Goal: Book appointment/travel/reservation

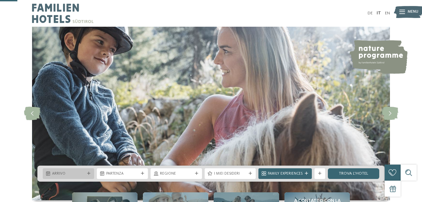
scroll to position [94, 0]
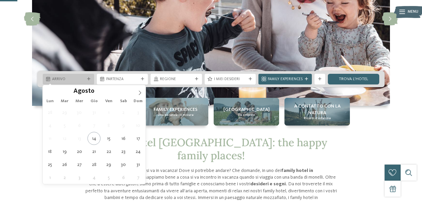
click at [77, 79] on span "Arrivo" at bounding box center [68, 79] width 33 height 5
type div "19.08.2025"
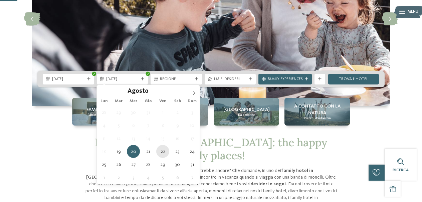
type div "22.08.2025"
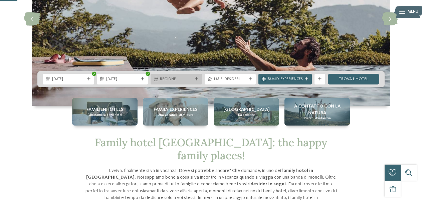
click at [194, 80] on div "Regione" at bounding box center [175, 79] width 35 height 6
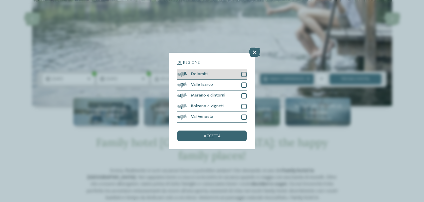
click at [244, 76] on div at bounding box center [244, 74] width 5 height 5
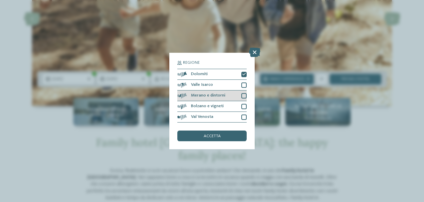
click at [244, 96] on div at bounding box center [244, 95] width 5 height 5
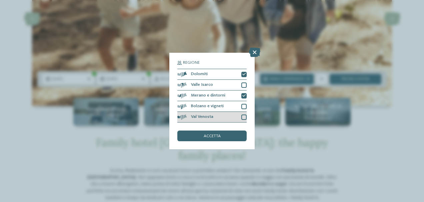
click at [245, 117] on div at bounding box center [244, 116] width 5 height 5
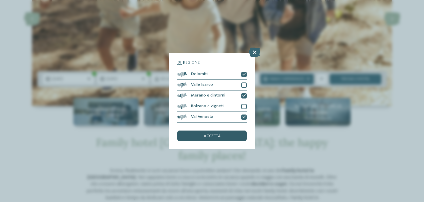
click at [225, 132] on div "accetta" at bounding box center [212, 135] width 69 height 11
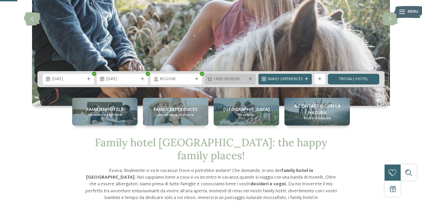
click at [246, 77] on div "I miei desideri" at bounding box center [230, 79] width 35 height 6
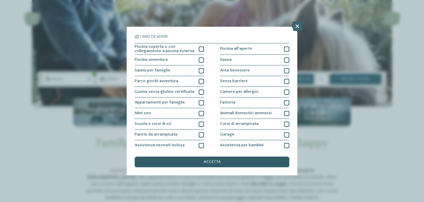
click at [202, 163] on div "accetta" at bounding box center [212, 161] width 155 height 11
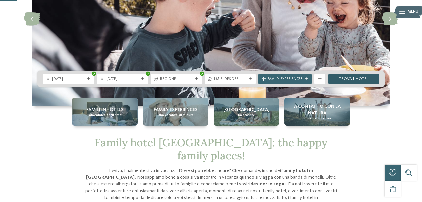
click at [367, 77] on link "trova l’hotel" at bounding box center [353, 79] width 51 height 11
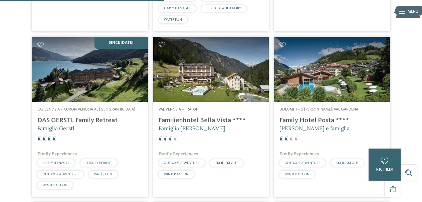
scroll to position [516, 0]
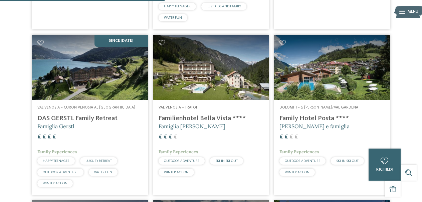
click at [280, 66] on img at bounding box center [332, 67] width 116 height 65
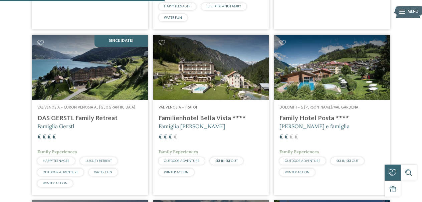
click at [318, 61] on img at bounding box center [332, 67] width 116 height 65
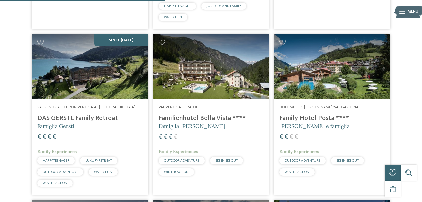
scroll to position [517, 0]
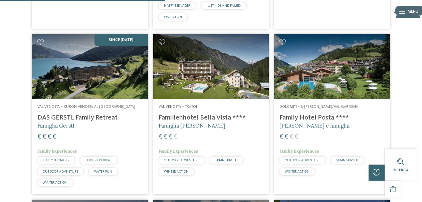
click at [342, 81] on img at bounding box center [332, 66] width 116 height 65
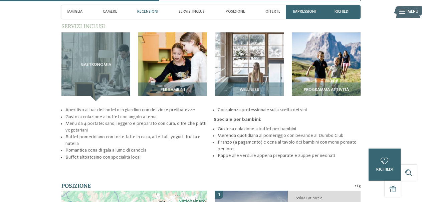
scroll to position [647, 0]
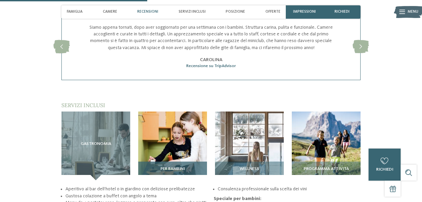
click at [177, 161] on div "Per bambini" at bounding box center [172, 170] width 69 height 19
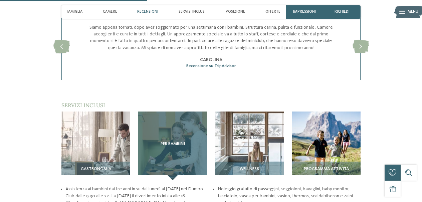
click at [175, 141] on span "Per bambini" at bounding box center [172, 143] width 24 height 5
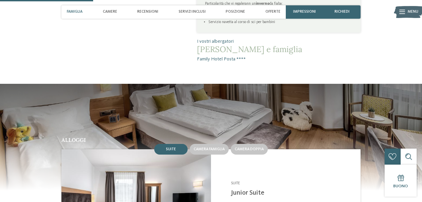
scroll to position [374, 0]
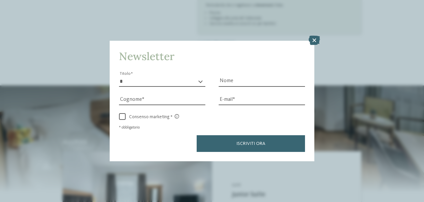
click at [314, 41] on icon at bounding box center [314, 40] width 11 height 9
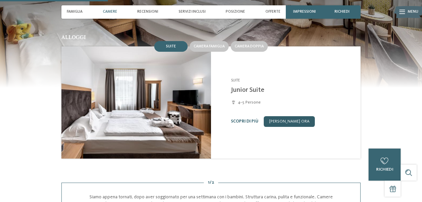
click at [285, 116] on link "[PERSON_NAME] ora" at bounding box center [289, 121] width 51 height 11
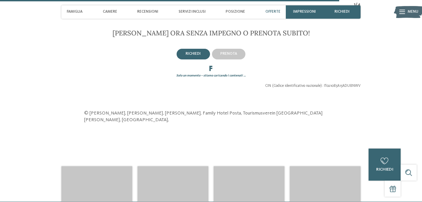
scroll to position [1260, 0]
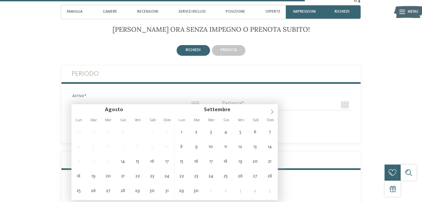
click at [198, 99] on input "Arrivo" at bounding box center [135, 104] width 129 height 11
type input "**********"
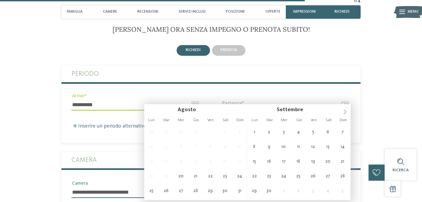
type input "**********"
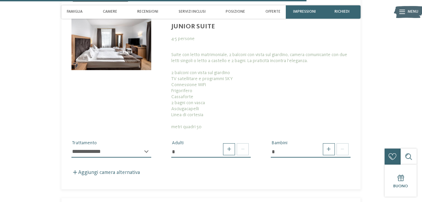
scroll to position [1462, 0]
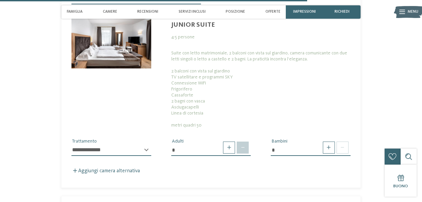
click at [240, 142] on span at bounding box center [243, 147] width 12 height 12
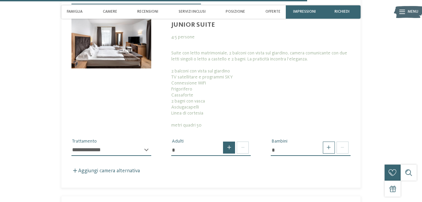
click at [229, 141] on span at bounding box center [229, 147] width 12 height 12
drag, startPoint x: 249, startPoint y: 140, endPoint x: 242, endPoint y: 139, distance: 7.4
click at [249, 144] on input "*" at bounding box center [211, 149] width 80 height 11
click at [241, 141] on span at bounding box center [243, 147] width 12 height 12
type input "*"
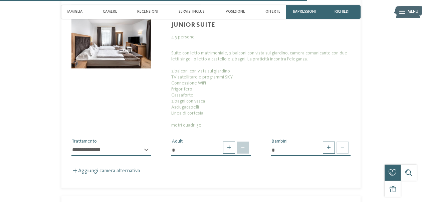
click at [241, 141] on span at bounding box center [243, 147] width 12 height 12
click at [242, 141] on span at bounding box center [243, 147] width 12 height 12
click at [241, 141] on span at bounding box center [243, 147] width 12 height 12
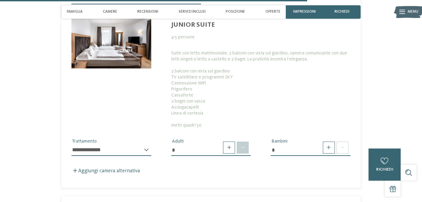
click at [242, 141] on span at bounding box center [243, 147] width 12 height 12
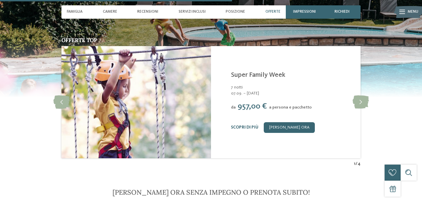
scroll to position [1095, 0]
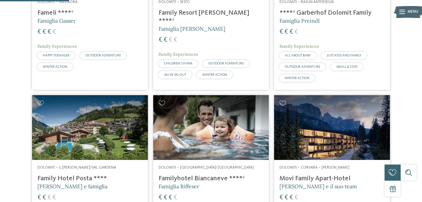
scroll to position [298, 0]
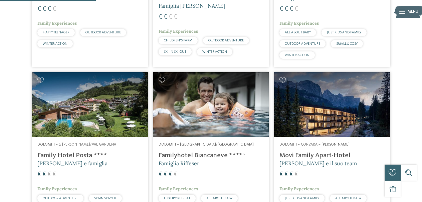
click at [328, 112] on img at bounding box center [332, 104] width 116 height 65
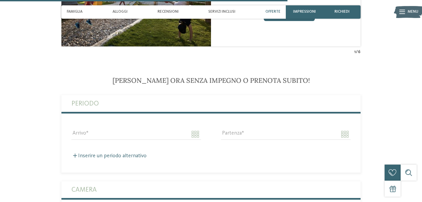
scroll to position [1354, 0]
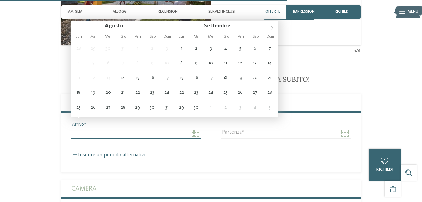
click at [197, 127] on input "Arrivo" at bounding box center [135, 132] width 129 height 11
type input "**********"
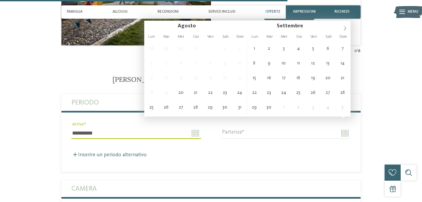
type input "**********"
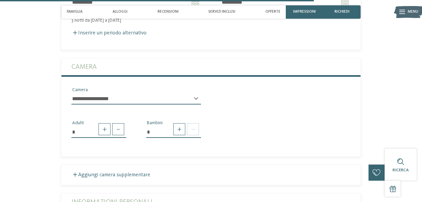
scroll to position [1485, 0]
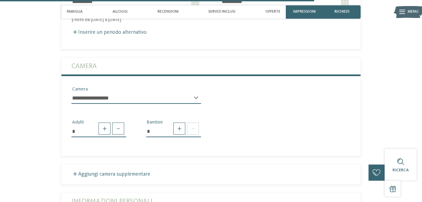
click at [193, 92] on select "**********" at bounding box center [135, 97] width 129 height 11
select select "*****"
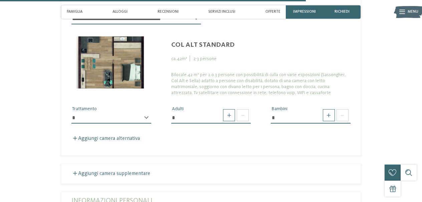
scroll to position [1571, 0]
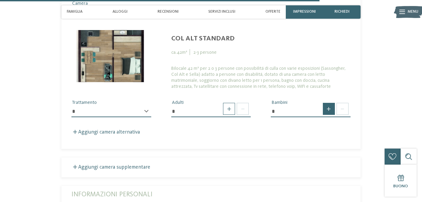
click at [324, 103] on span at bounding box center [329, 109] width 12 height 12
type input "*"
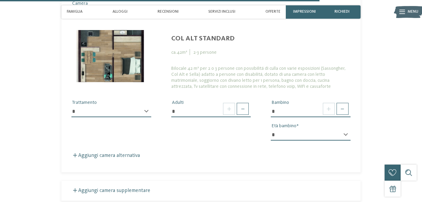
click at [349, 129] on select "* * * * * * * * * * * ** ** ** ** ** ** ** **" at bounding box center [311, 134] width 80 height 11
select select "*"
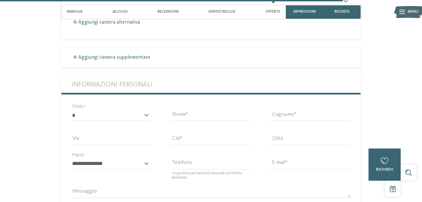
scroll to position [1704, 0]
click at [147, 109] on div "* ****** ******* ******** ****** Titolo" at bounding box center [111, 117] width 80 height 17
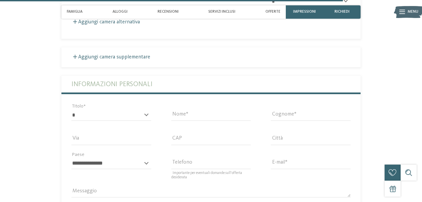
click at [146, 109] on div "* ****** ******* ******** ****** Titolo" at bounding box center [111, 117] width 80 height 17
click at [142, 109] on select "* ****** ******* ******** ******" at bounding box center [111, 114] width 80 height 11
select select "*"
click at [202, 109] on input "Nome" at bounding box center [211, 114] width 80 height 11
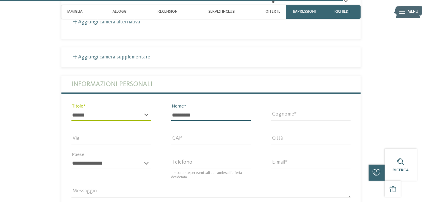
type input "*********"
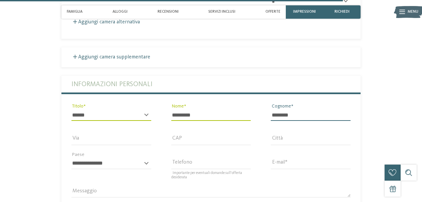
type input "********"
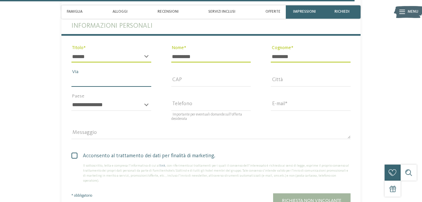
scroll to position [1762, 0]
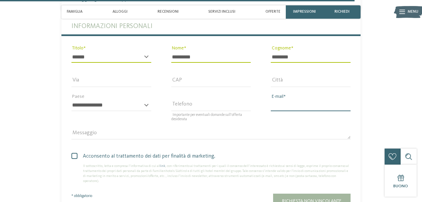
click at [296, 100] on input "E-mail" at bounding box center [311, 105] width 80 height 11
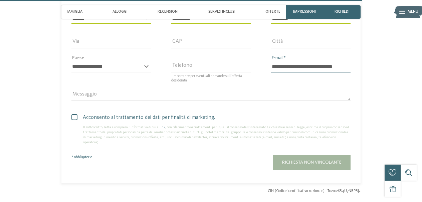
scroll to position [1800, 0]
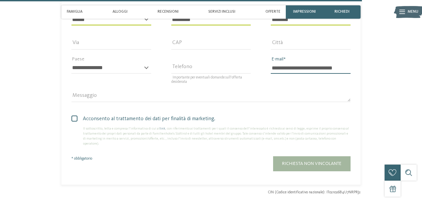
type input "**********"
click at [77, 115] on span at bounding box center [74, 118] width 6 height 6
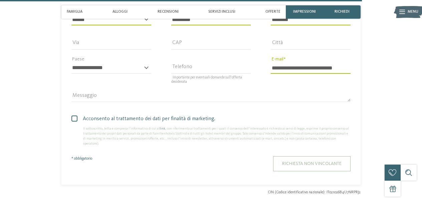
click at [305, 161] on span "Richiesta non vincolante" at bounding box center [311, 163] width 59 height 5
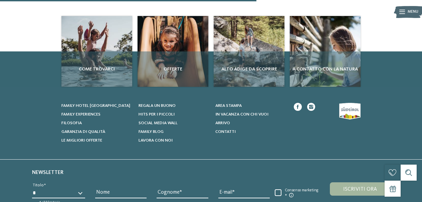
scroll to position [111, 0]
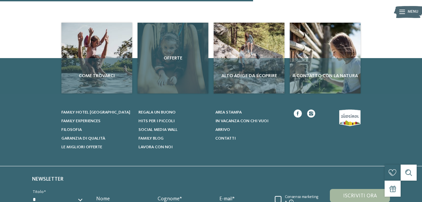
click at [170, 66] on div "Offerte" at bounding box center [172, 58] width 71 height 71
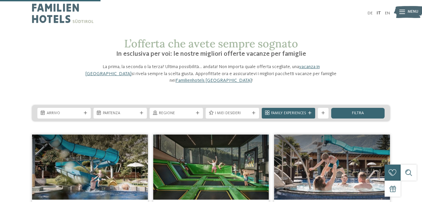
scroll to position [123, 0]
